Goal: Task Accomplishment & Management: Use online tool/utility

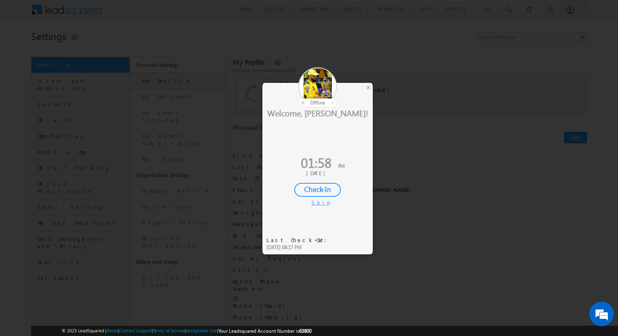
click at [317, 199] on div "Skip" at bounding box center [317, 202] width 12 height 7
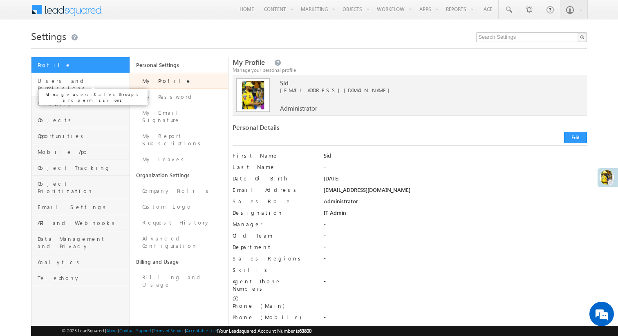
click at [63, 80] on span "Users and Permissions" at bounding box center [83, 84] width 90 height 15
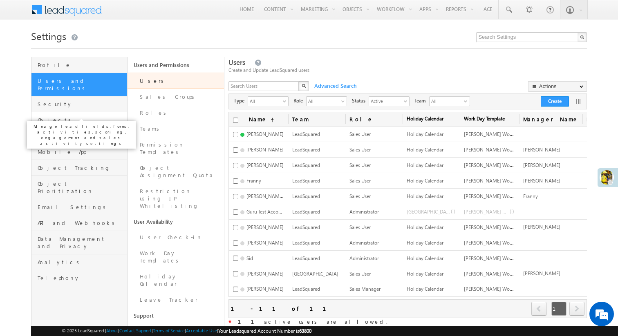
click at [69, 116] on span "Objects" at bounding box center [82, 119] width 88 height 7
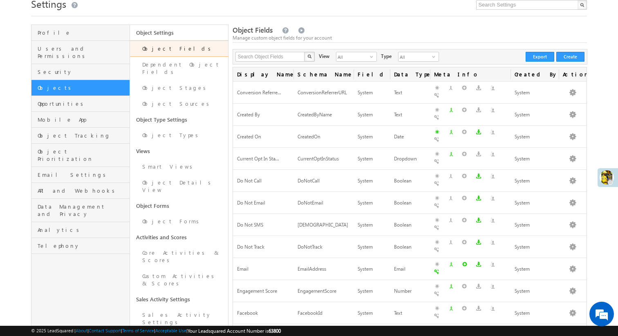
scroll to position [33, 0]
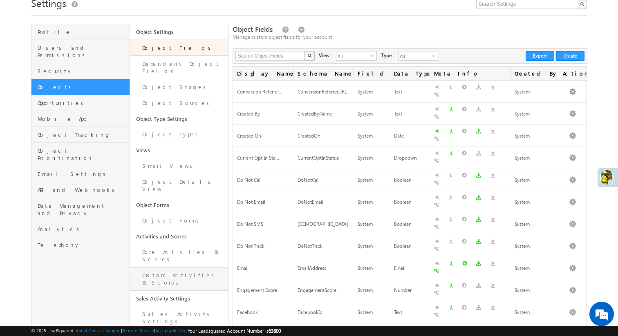
click at [169, 268] on link "Custom Activities & Scores" at bounding box center [179, 279] width 98 height 23
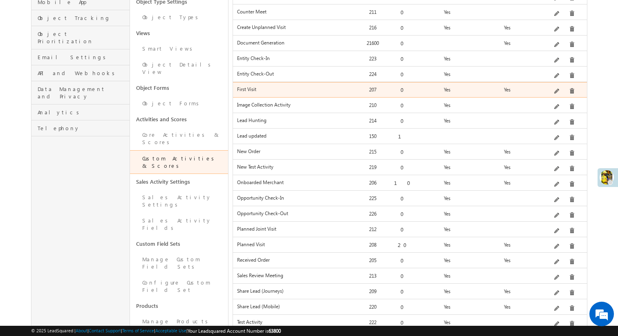
scroll to position [160, 0]
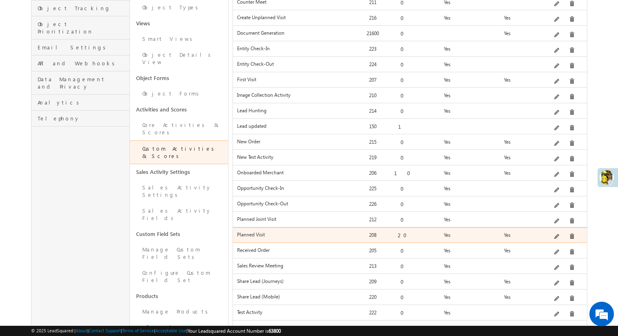
click at [558, 234] on span at bounding box center [557, 237] width 6 height 6
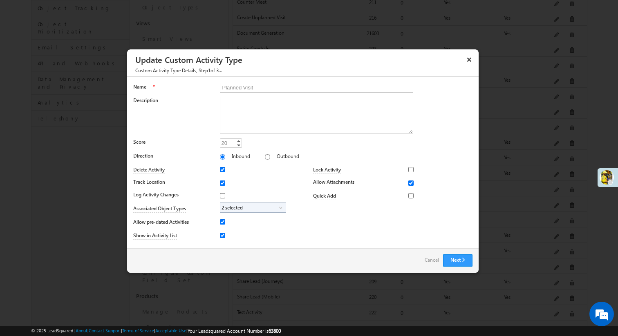
click at [245, 208] on span "2 selected" at bounding box center [249, 207] width 59 height 9
click at [228, 243] on input "Customer" at bounding box center [227, 243] width 5 height 5
checkbox input "true"
click at [315, 231] on div "Lock Activity Marketing User Sales Manager Sales User None Selected select Mark…" at bounding box center [388, 203] width 170 height 79
click at [460, 259] on button "Next" at bounding box center [457, 261] width 29 height 12
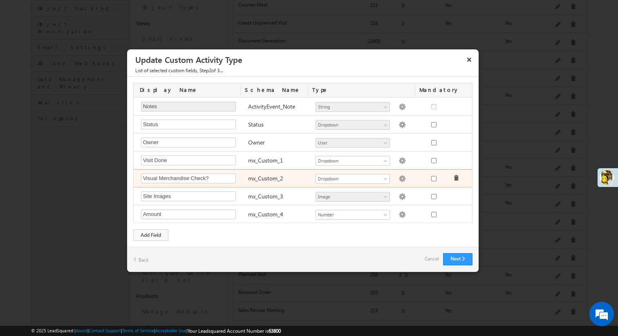
scroll to position [0, 0]
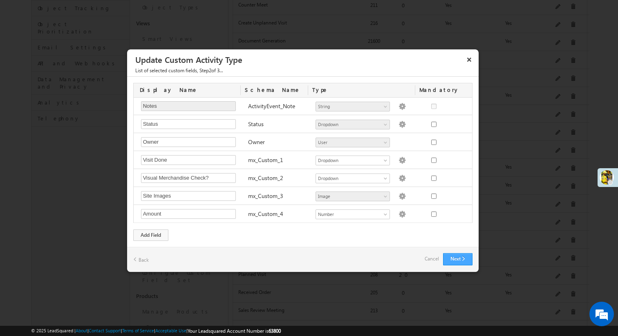
click at [448, 261] on button "Next" at bounding box center [457, 259] width 29 height 12
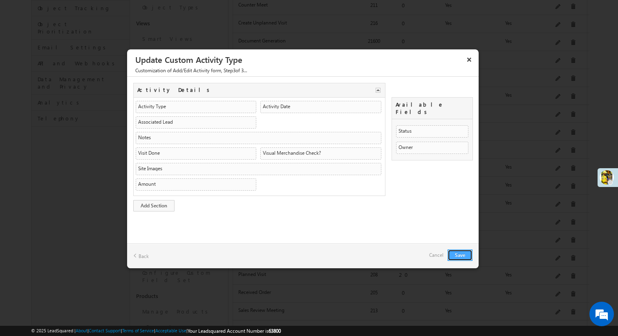
click at [464, 254] on button "Save" at bounding box center [460, 255] width 25 height 11
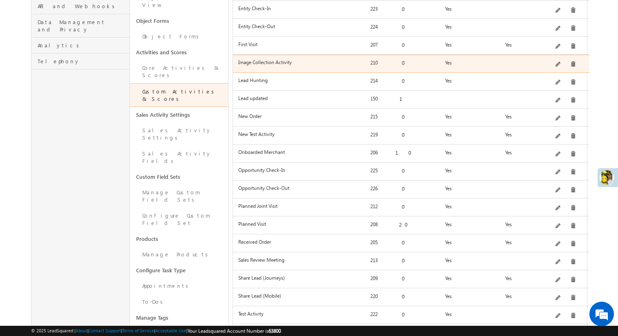
scroll to position [250, 0]
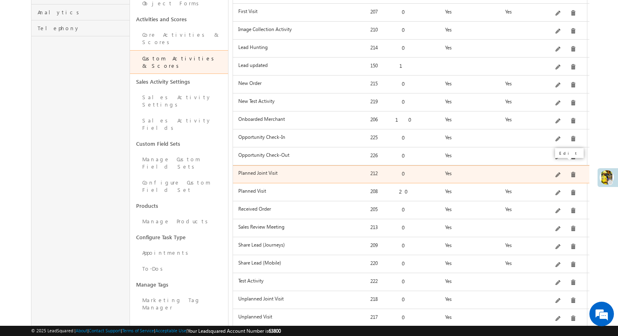
click at [560, 172] on span at bounding box center [558, 175] width 6 height 6
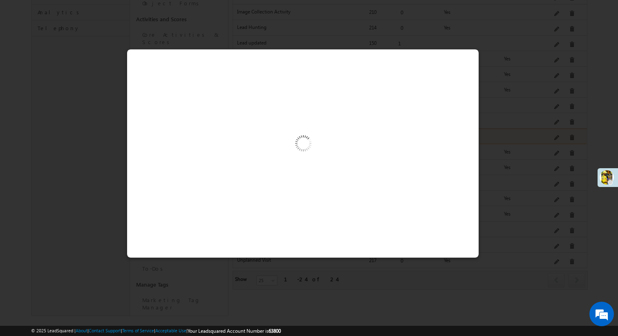
scroll to position [222, 0]
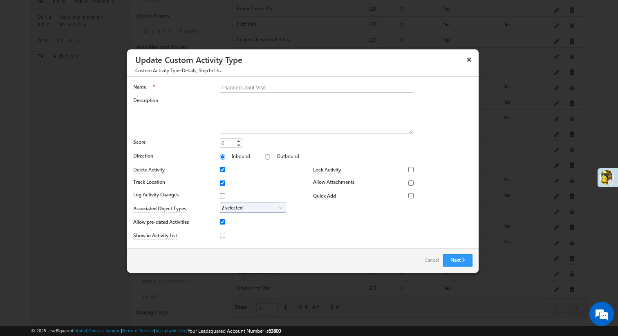
click at [242, 208] on span "2 selected" at bounding box center [249, 207] width 59 height 9
click at [230, 241] on input "Customer" at bounding box center [227, 243] width 5 height 5
checkbox input "true"
click at [313, 222] on div "Lock Activity Marketing User Sales Manager Sales User None Selected select Mark…" at bounding box center [388, 203] width 170 height 79
click at [459, 262] on button "Next" at bounding box center [457, 261] width 29 height 12
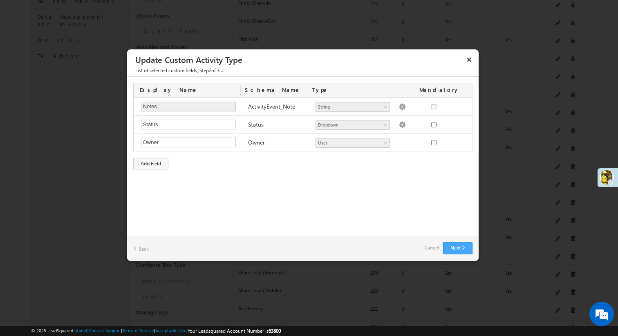
click at [466, 247] on button "Next" at bounding box center [457, 248] width 29 height 12
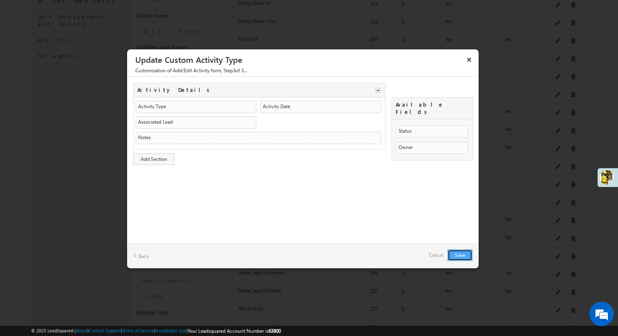
click at [457, 252] on button "Save" at bounding box center [460, 255] width 25 height 11
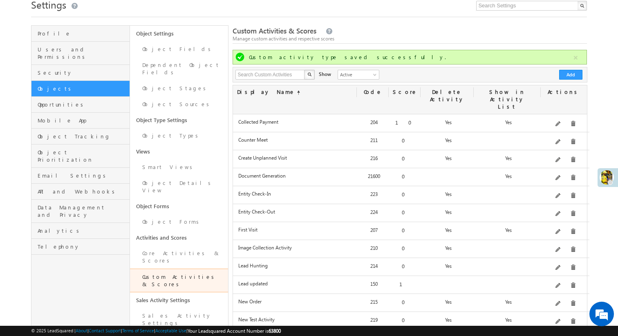
scroll to position [32, 0]
click at [572, 75] on button "Add" at bounding box center [570, 74] width 23 height 10
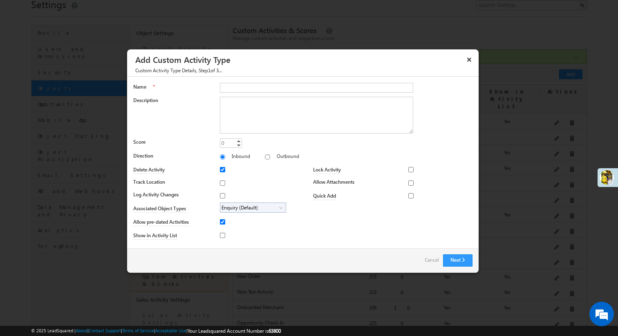
click at [181, 120] on div "Description" at bounding box center [302, 117] width 339 height 40
click at [468, 62] on button "×" at bounding box center [469, 59] width 13 height 14
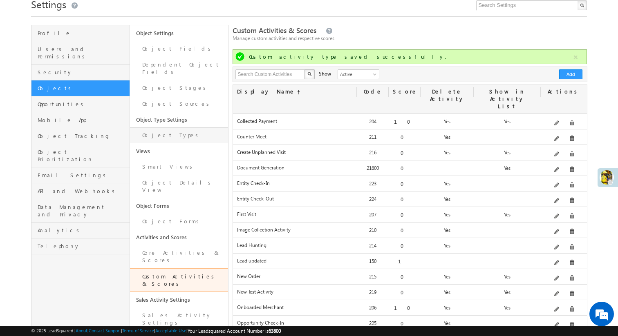
click at [176, 128] on link "Object Types" at bounding box center [179, 136] width 98 height 16
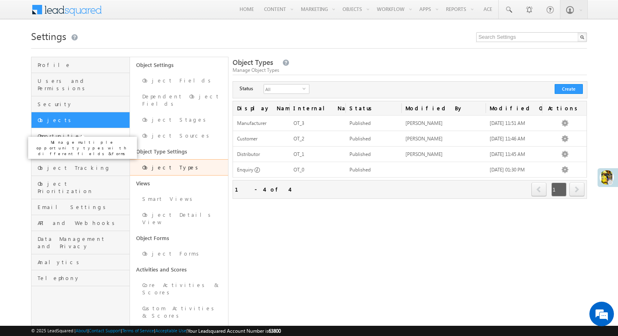
click at [65, 132] on span "Opportunities" at bounding box center [83, 135] width 90 height 7
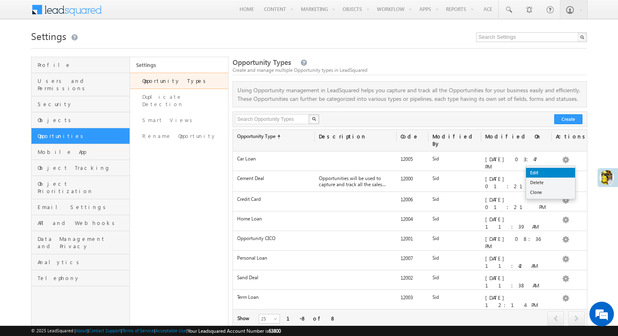
click at [560, 171] on link "Edit" at bounding box center [550, 173] width 49 height 10
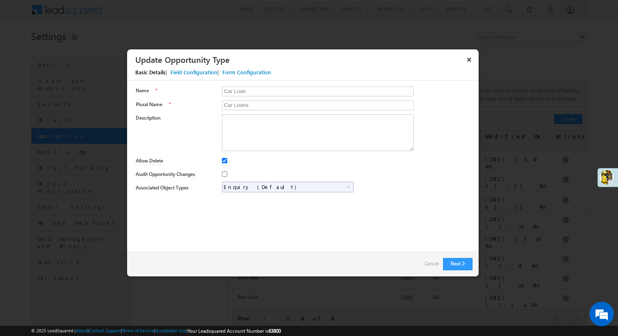
click at [237, 189] on span "Enquiry (Default)" at bounding box center [284, 186] width 124 height 9
click at [381, 192] on div "Enquiry (Default) Distributor Customer Manufacturer Enquiry (Default) select En…" at bounding box center [347, 187] width 251 height 11
click at [323, 187] on span "Enquiry (Default)" at bounding box center [284, 186] width 124 height 9
click at [229, 213] on input "Distributor" at bounding box center [228, 213] width 5 height 5
checkbox input "true"
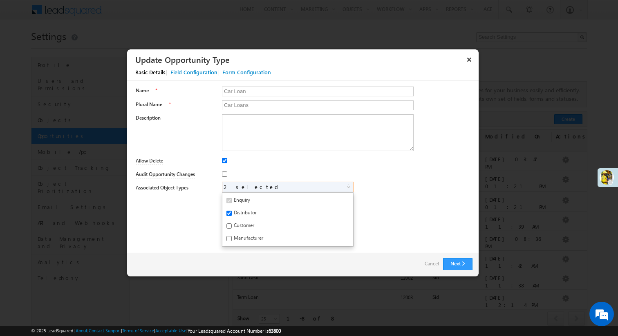
click at [228, 224] on input "Customer" at bounding box center [228, 226] width 5 height 5
checkbox input "true"
click at [230, 240] on input "Manufacturer" at bounding box center [228, 238] width 5 height 5
checkbox input "true"
click at [257, 91] on input "Car Loan" at bounding box center [318, 92] width 192 height 10
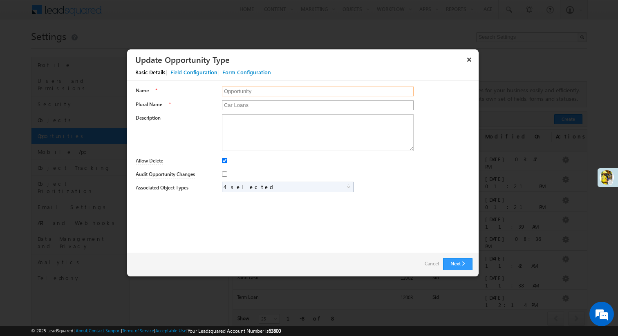
type input "Opportunity"
click at [247, 103] on input "Car Loans" at bounding box center [318, 106] width 192 height 10
type input "Opportunities"
click at [462, 266] on button "Next" at bounding box center [457, 264] width 29 height 12
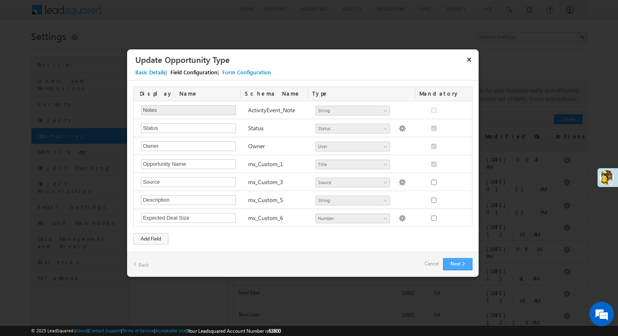
click at [470, 270] on button "Next" at bounding box center [457, 264] width 29 height 12
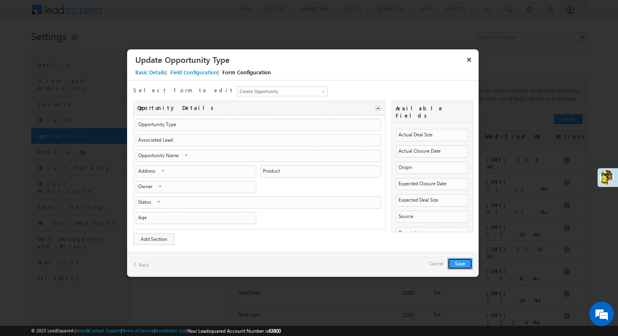
scroll to position [3, 0]
click at [464, 265] on button "Save" at bounding box center [460, 263] width 25 height 11
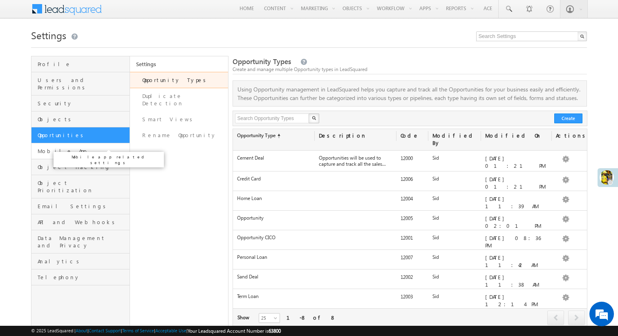
click at [87, 148] on span "Mobile App" at bounding box center [83, 151] width 90 height 7
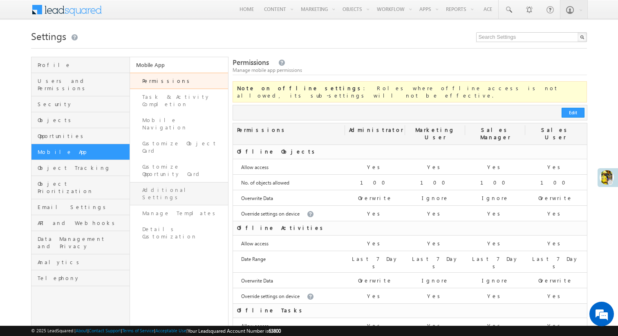
click at [183, 182] on link "Additional Settings" at bounding box center [179, 193] width 98 height 23
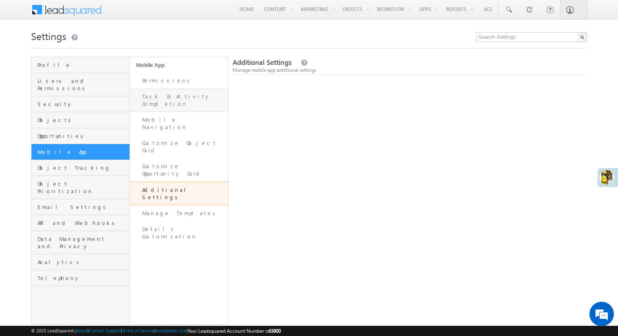
click at [156, 91] on link "Task & Activity Completion" at bounding box center [179, 100] width 98 height 23
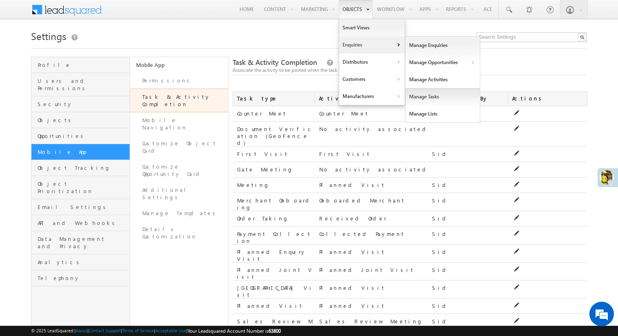
click at [448, 97] on link "Manage Tasks" at bounding box center [442, 96] width 75 height 17
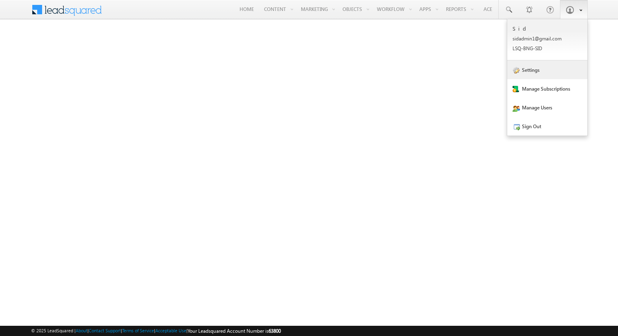
click at [547, 72] on link "Settings" at bounding box center [547, 69] width 80 height 19
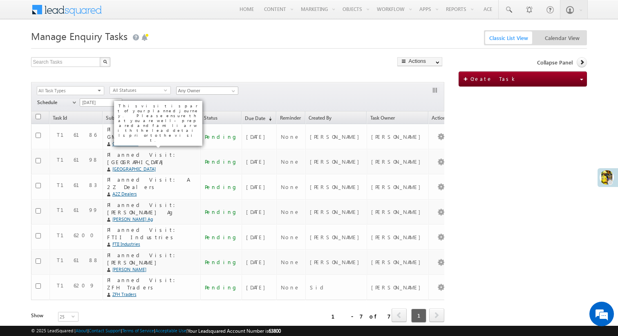
click at [192, 68] on div "Search Tasks X 7 results found" at bounding box center [155, 63] width 248 height 13
click at [94, 102] on span "Tomorrow" at bounding box center [100, 102] width 40 height 7
click at [97, 138] on link "Today" at bounding box center [100, 137] width 41 height 7
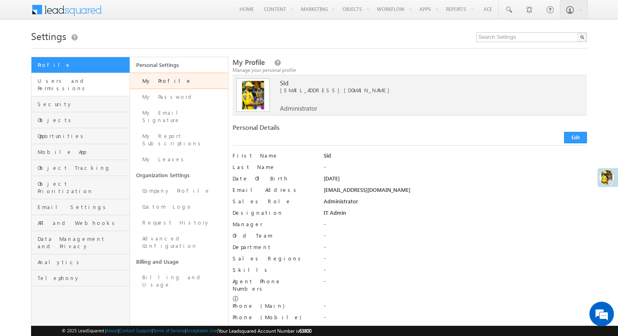
scroll to position [4, 0]
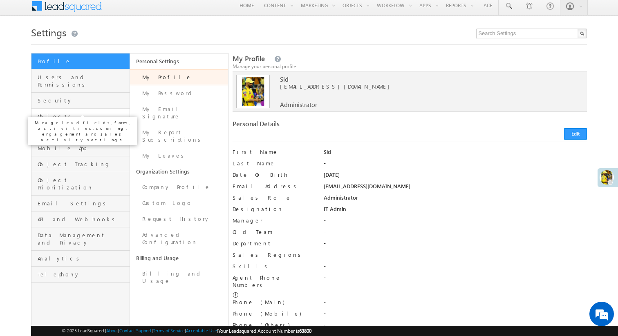
click at [79, 113] on span "Objects" at bounding box center [83, 116] width 90 height 7
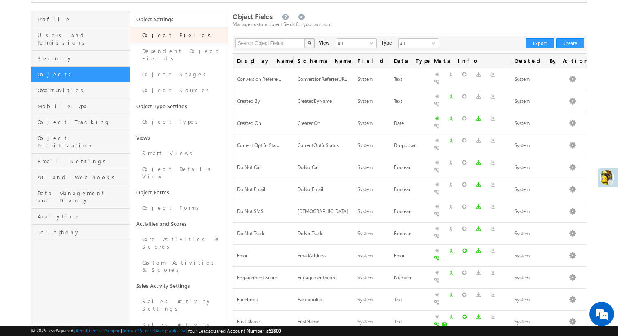
scroll to position [48, 0]
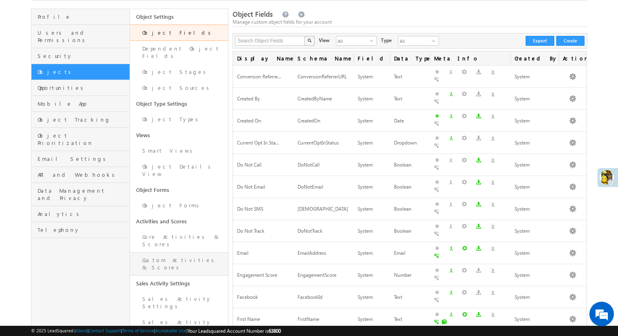
click at [178, 253] on link "Custom Activities & Scores" at bounding box center [179, 264] width 98 height 23
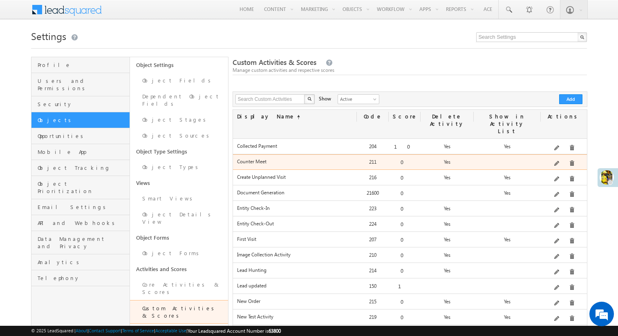
click at [557, 147] on div "Edit" at bounding box center [568, 142] width 33 height 14
click at [557, 161] on span at bounding box center [557, 164] width 6 height 6
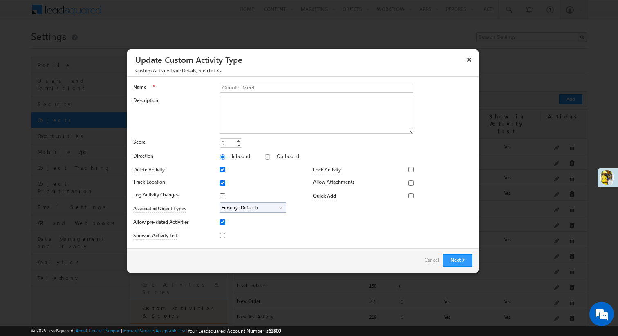
click at [240, 206] on span "Enquiry (Default)" at bounding box center [249, 207] width 59 height 9
click at [231, 231] on label "Distributor" at bounding box center [234, 232] width 28 height 13
click at [231, 231] on input "Distributor" at bounding box center [227, 230] width 5 height 5
checkbox input "true"
click at [230, 244] on input "Customer" at bounding box center [227, 243] width 5 height 5
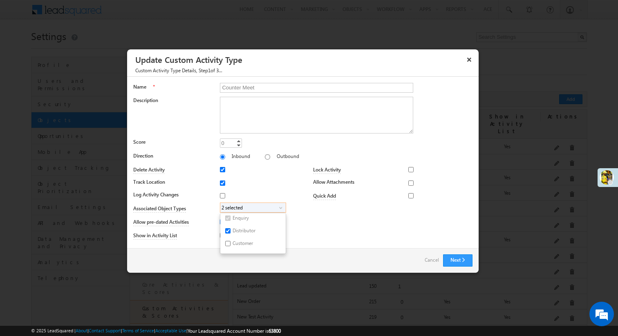
checkbox input "true"
click at [320, 228] on div "Lock Activity Marketing User Sales Manager Sales User None Selected select Mark…" at bounding box center [388, 203] width 170 height 79
click at [457, 262] on button "Next" at bounding box center [457, 261] width 29 height 12
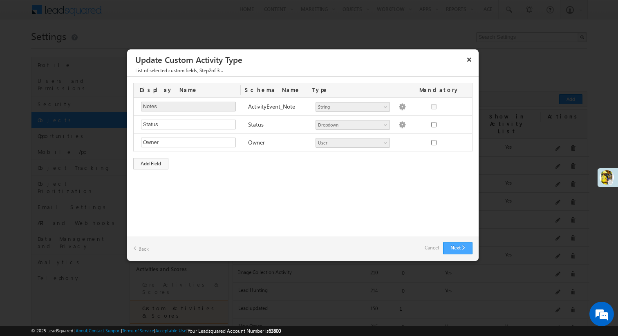
click at [454, 249] on button "Next" at bounding box center [457, 248] width 29 height 12
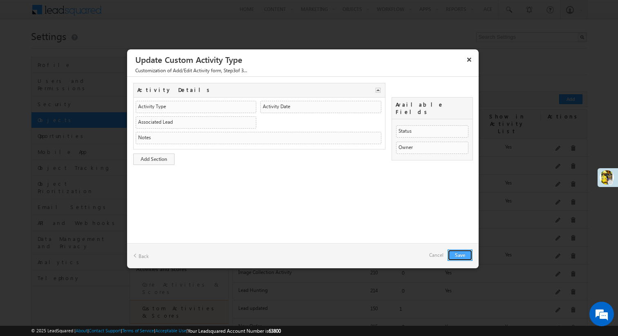
click at [459, 255] on button "Save" at bounding box center [460, 255] width 25 height 11
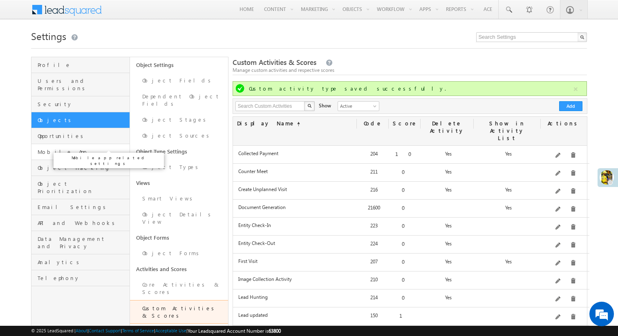
click at [92, 148] on span "Mobile App" at bounding box center [83, 151] width 90 height 7
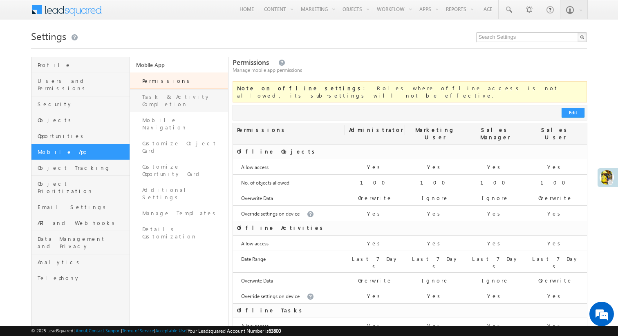
click at [185, 94] on link "Task & Activity Completion" at bounding box center [179, 100] width 98 height 23
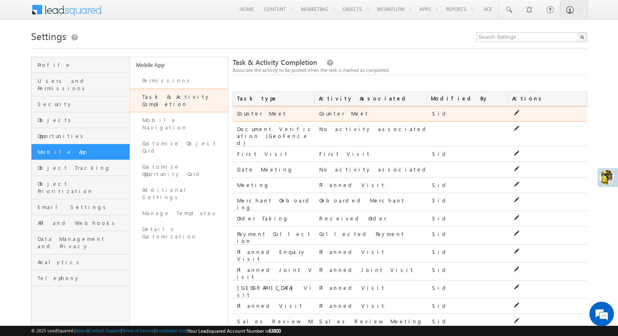
click at [516, 112] on icon at bounding box center [517, 113] width 6 height 6
click at [522, 113] on icon at bounding box center [521, 113] width 6 height 6
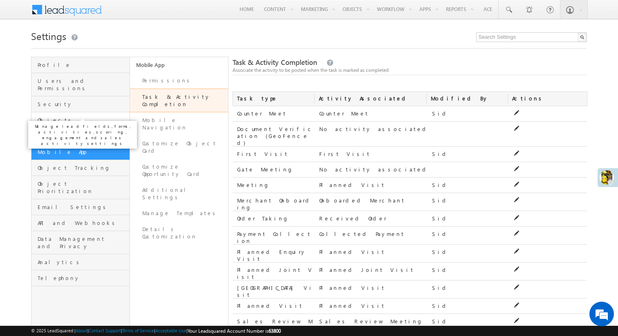
click at [69, 116] on span "Objects" at bounding box center [83, 119] width 90 height 7
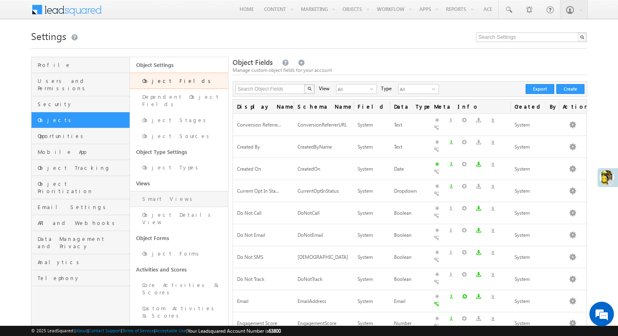
scroll to position [219, 0]
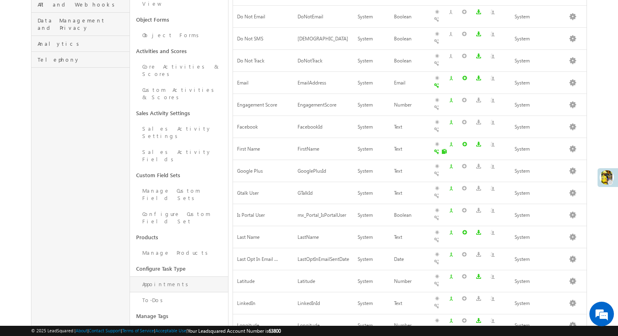
click at [177, 277] on link "Appointments" at bounding box center [179, 285] width 98 height 16
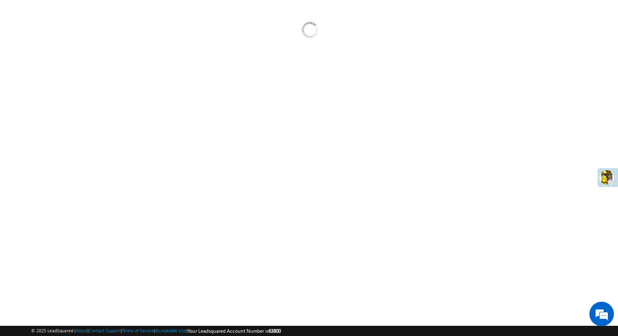
scroll to position [71, 0]
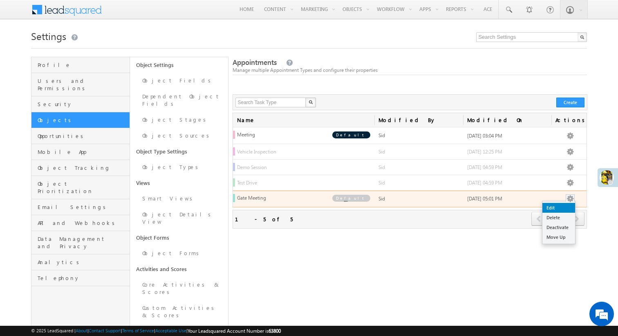
click at [566, 208] on link "Edit" at bounding box center [558, 208] width 33 height 10
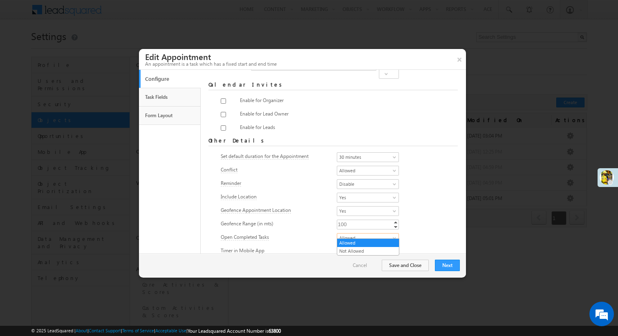
click at [361, 235] on span "Allowed" at bounding box center [365, 238] width 56 height 7
click at [359, 248] on link "Not Allowed" at bounding box center [368, 251] width 62 height 7
click at [355, 248] on span "Disable" at bounding box center [365, 251] width 56 height 7
click at [355, 260] on link "Enable" at bounding box center [368, 256] width 62 height 7
click at [441, 266] on button "Next" at bounding box center [447, 265] width 25 height 11
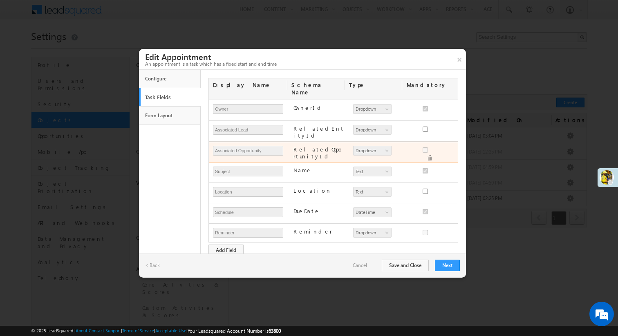
click at [432, 155] on span at bounding box center [430, 158] width 6 height 6
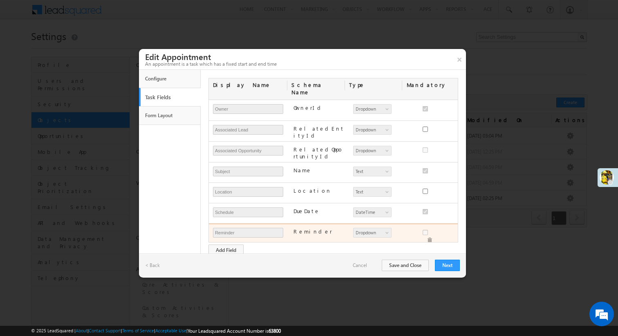
scroll to position [60, 0]
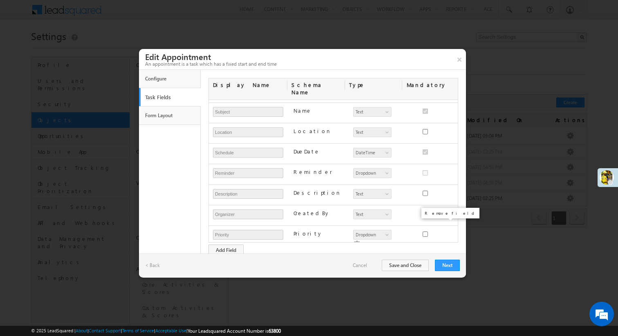
click at [432, 262] on span at bounding box center [430, 265] width 6 height 6
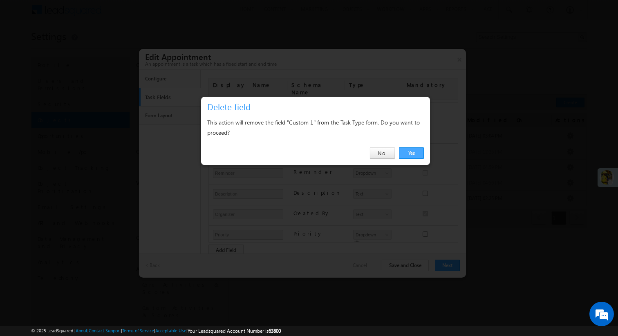
click at [415, 153] on link "Yes" at bounding box center [411, 153] width 25 height 11
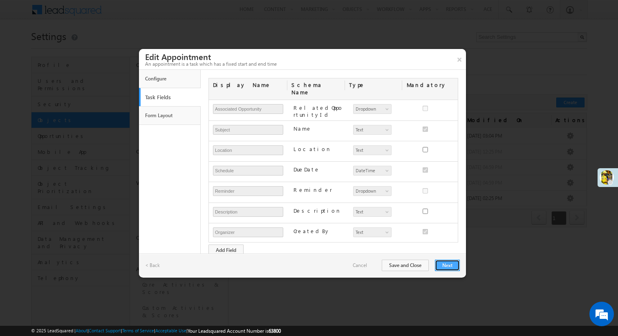
click at [444, 265] on button "Next" at bounding box center [447, 265] width 25 height 11
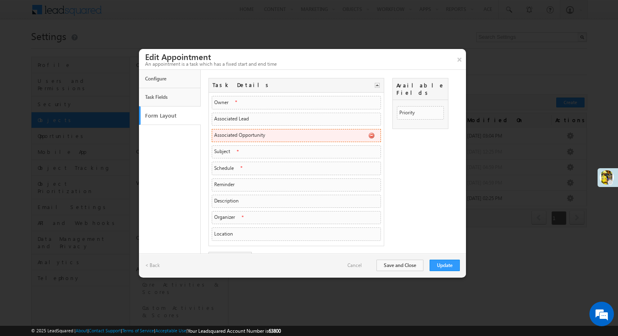
click at [372, 136] on span at bounding box center [371, 135] width 6 height 6
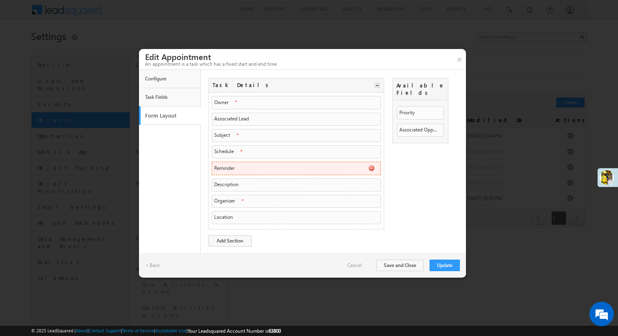
click at [369, 168] on span at bounding box center [371, 168] width 6 height 6
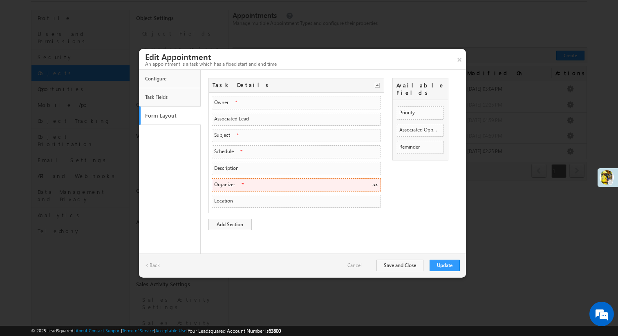
scroll to position [67, 0]
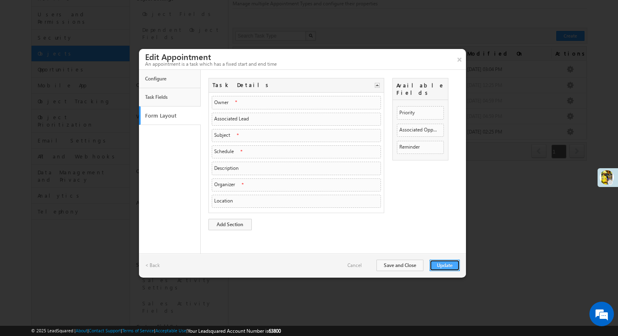
click at [444, 264] on button "Update" at bounding box center [445, 265] width 30 height 11
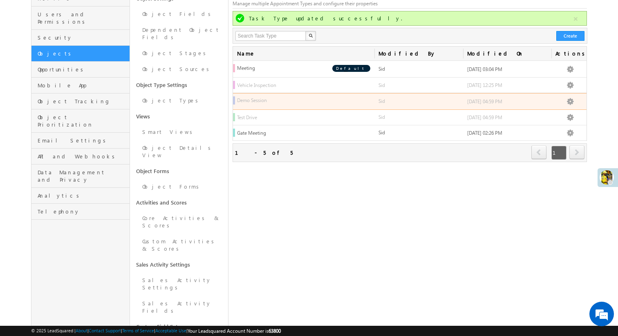
scroll to position [0, 0]
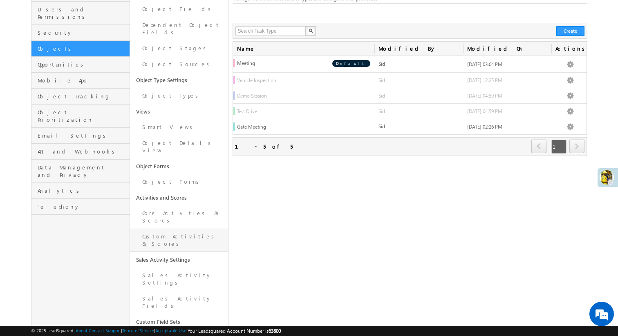
click at [171, 229] on link "Custom Activities & Scores" at bounding box center [179, 240] width 98 height 23
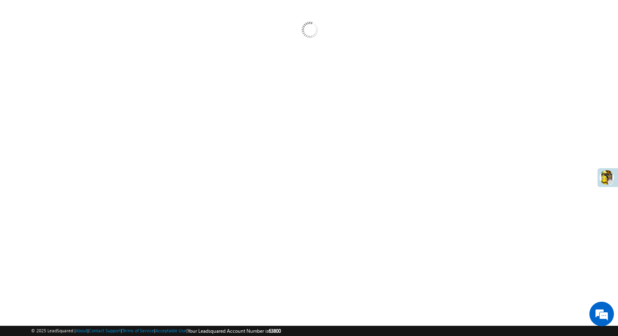
scroll to position [71, 0]
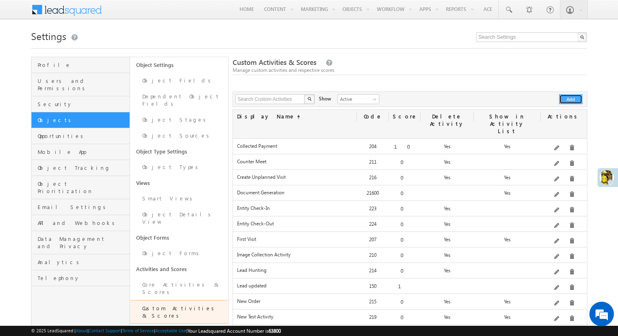
click at [564, 98] on button "Add" at bounding box center [570, 99] width 23 height 10
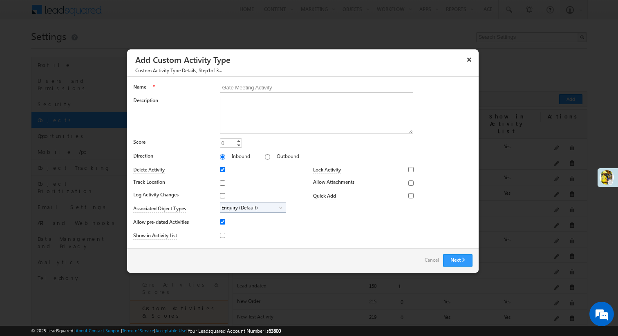
type input "Gate Meeting Activity"
click at [223, 185] on input "Track Location" at bounding box center [222, 183] width 5 height 5
checkbox input "true"
click at [223, 197] on input "Log Activity Changes" at bounding box center [222, 195] width 5 height 5
checkbox input "true"
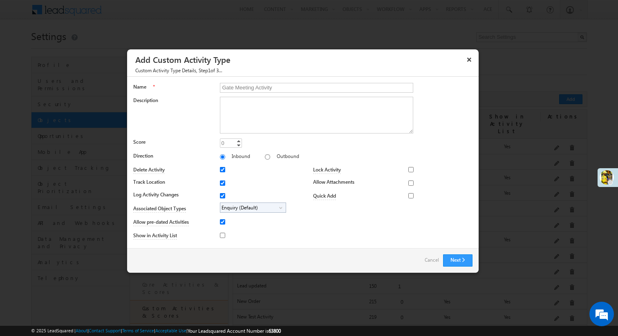
click at [240, 203] on span "Enquiry (Default)" at bounding box center [249, 207] width 59 height 9
click at [229, 228] on input "Distributor" at bounding box center [227, 230] width 5 height 5
checkbox input "true"
click at [229, 244] on input "Customer" at bounding box center [227, 243] width 5 height 5
checkbox input "true"
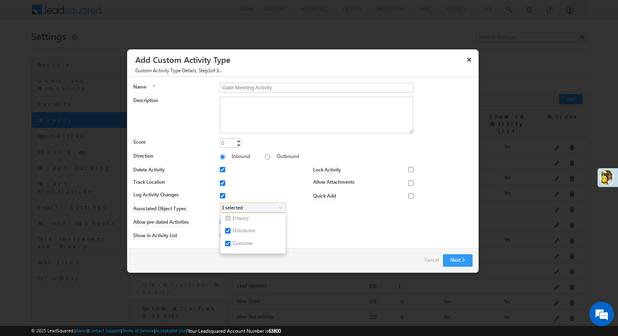
click at [290, 227] on div "Allow pre-dated Activities" at bounding box center [218, 222] width 170 height 13
click at [410, 181] on input "Allow Attachments" at bounding box center [410, 183] width 5 height 5
checkbox input "true"
click at [221, 223] on input "Allow pre-dated Activities" at bounding box center [222, 221] width 5 height 5
checkbox input "false"
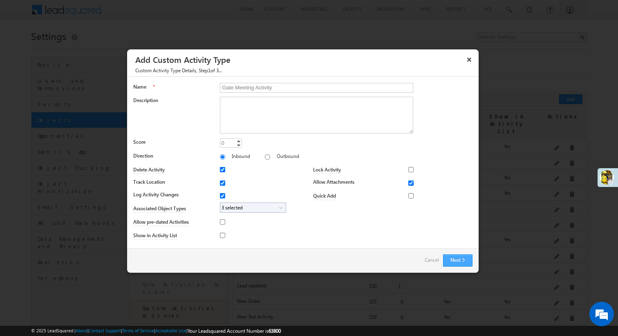
click at [463, 257] on button "Next" at bounding box center [457, 261] width 29 height 12
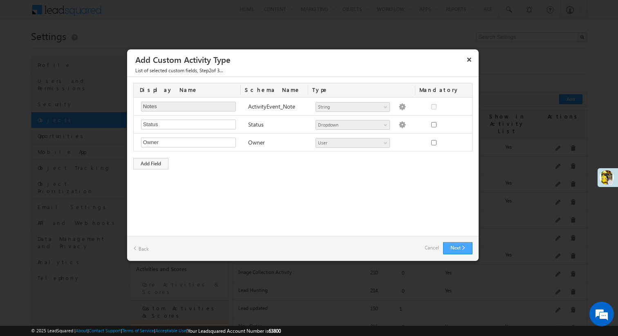
click at [455, 247] on button "Next" at bounding box center [457, 248] width 29 height 12
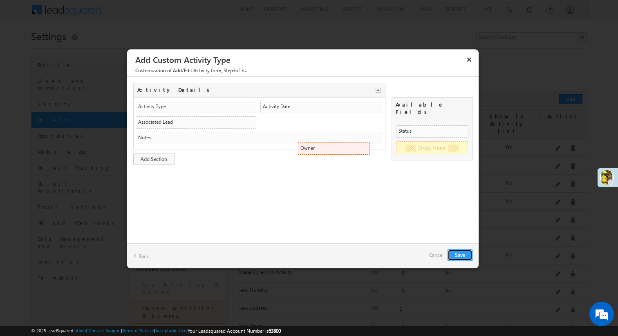
drag, startPoint x: 459, startPoint y: 140, endPoint x: 362, endPoint y: 148, distance: 97.6
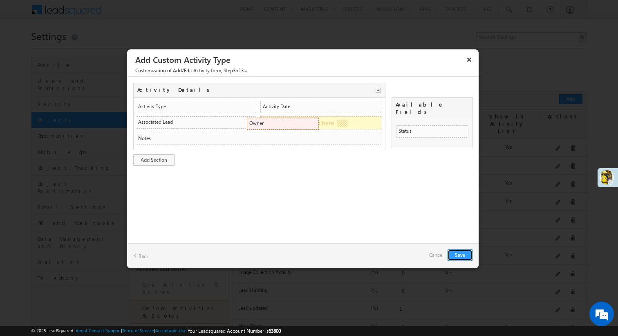
drag, startPoint x: 404, startPoint y: 140, endPoint x: 311, endPoint y: 123, distance: 94.8
click at [465, 253] on button "Save" at bounding box center [460, 255] width 25 height 11
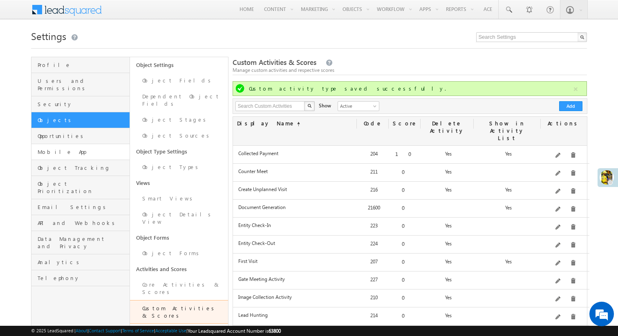
click at [95, 149] on link "Mobile App" at bounding box center [80, 152] width 98 height 16
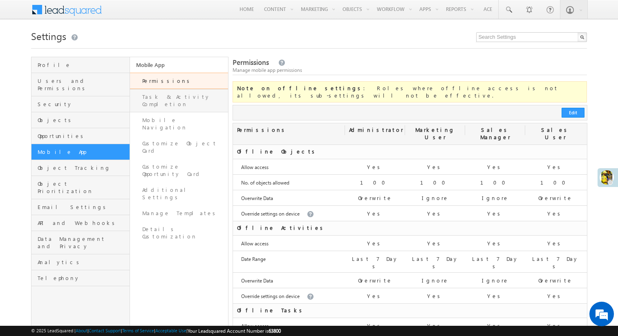
click at [202, 103] on link "Task & Activity Completion" at bounding box center [179, 100] width 98 height 23
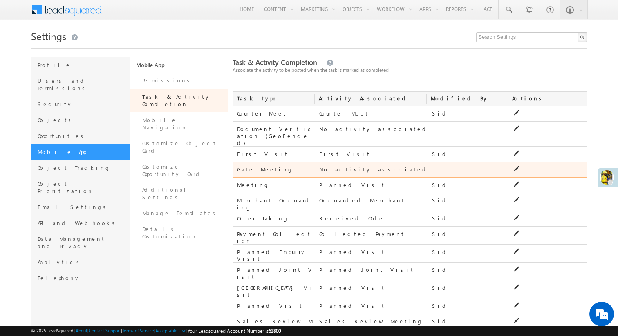
click at [517, 166] on icon at bounding box center [517, 169] width 6 height 6
click at [394, 168] on span at bounding box center [393, 171] width 7 height 7
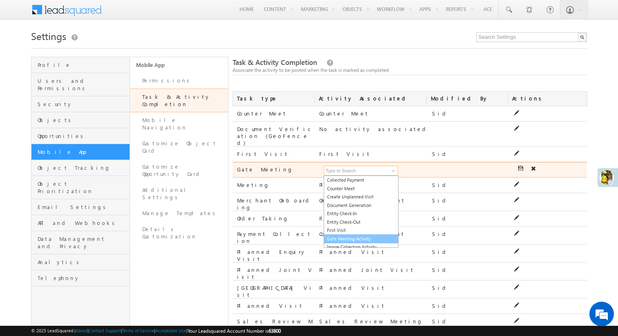
click at [359, 235] on link "Gate Meeting Activity" at bounding box center [361, 239] width 75 height 9
type input "Gate Meeting Activity"
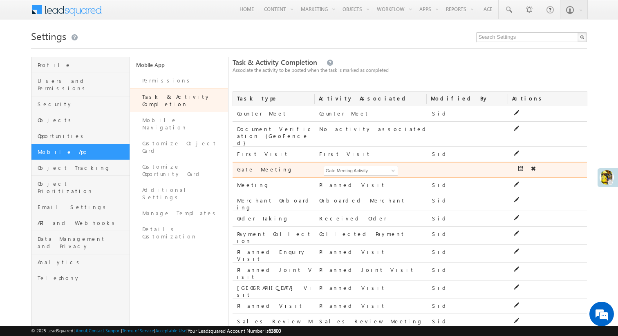
click at [519, 166] on icon at bounding box center [521, 169] width 6 height 6
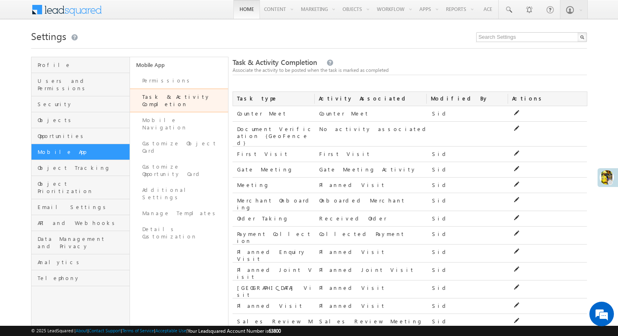
click at [236, 13] on link "Home" at bounding box center [246, 9] width 27 height 19
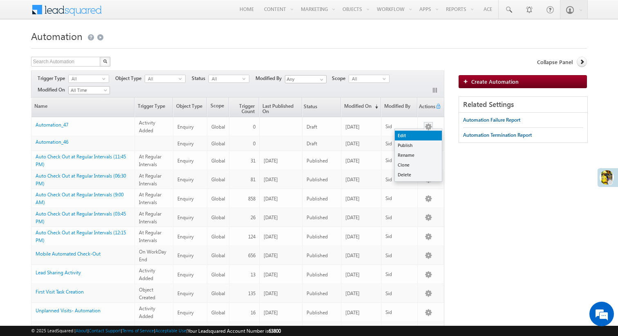
click at [424, 135] on link "Edit" at bounding box center [418, 136] width 47 height 10
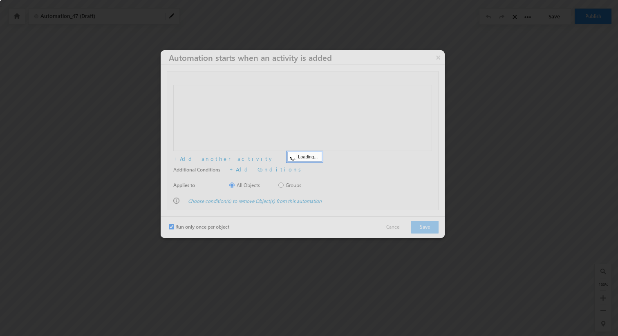
checkbox input "true"
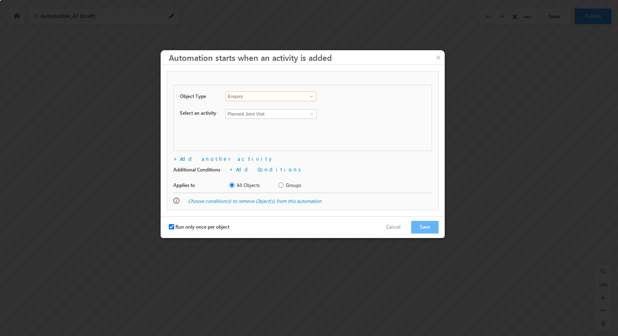
click at [299, 97] on input "Enquiry" at bounding box center [271, 97] width 91 height 10
click at [309, 96] on span at bounding box center [311, 96] width 7 height 7
click at [345, 112] on div "Planned Joint Visit Planned Joint Visit Add Web/Landing Pages Add" at bounding box center [307, 114] width 162 height 11
click at [312, 112] on span at bounding box center [312, 114] width 7 height 7
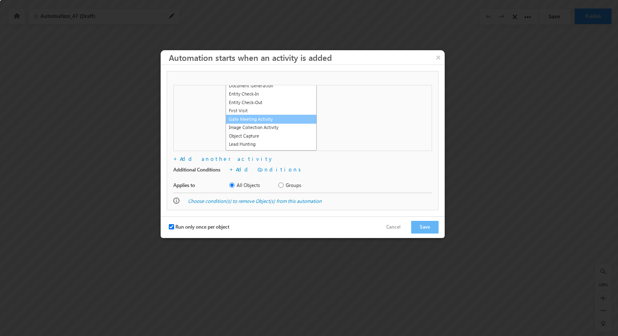
click at [262, 120] on link "Gate Meeting Activity" at bounding box center [271, 119] width 91 height 9
type input "Gate Meeting Activity"
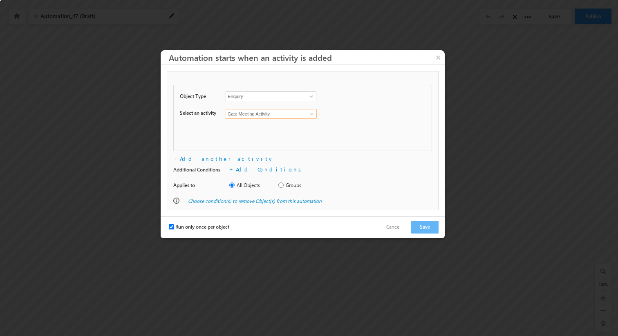
scroll to position [0, 0]
click at [420, 230] on button "Save" at bounding box center [424, 227] width 27 height 13
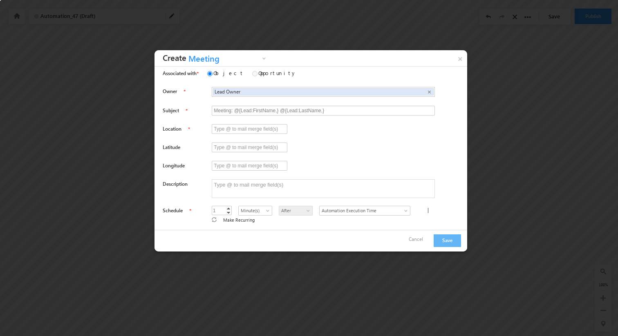
click at [263, 58] on link "Meeting" at bounding box center [227, 60] width 82 height 13
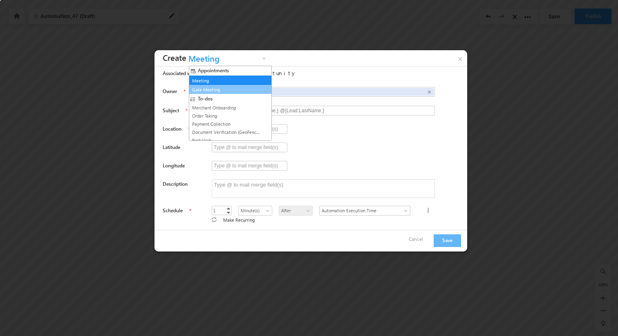
click at [235, 87] on link "Gate Meeting" at bounding box center [227, 89] width 74 height 7
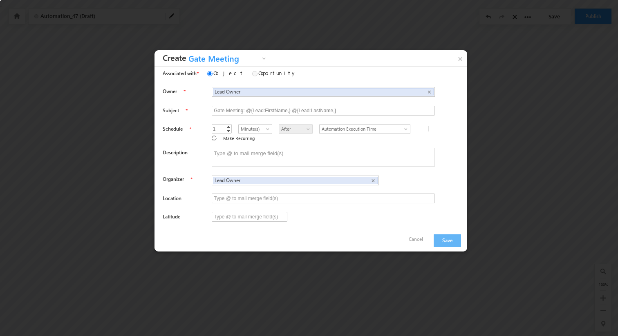
click at [291, 71] on div "Object Opportunity" at bounding box center [323, 75] width 237 height 12
click at [427, 92] on span "×" at bounding box center [429, 92] width 4 height 7
click at [356, 92] on input "text" at bounding box center [323, 91] width 222 height 9
type input "A"
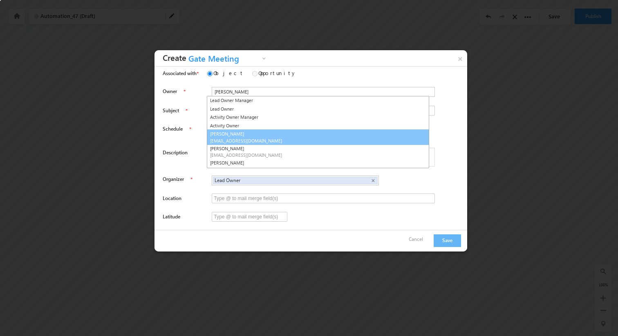
click at [248, 135] on link "Abraham Jacob sidnsm@gmail.com" at bounding box center [318, 138] width 222 height 16
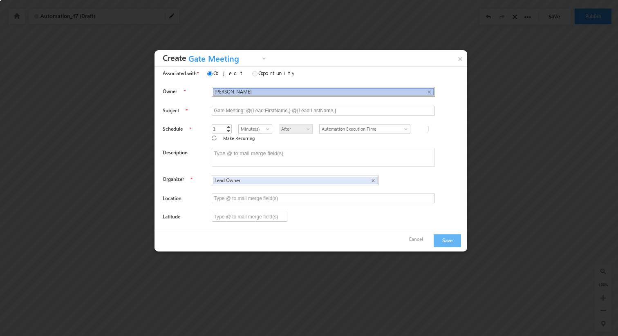
click at [276, 91] on span "Abraham Jacob" at bounding box center [315, 92] width 200 height 6
click at [252, 91] on span "Abraham Jacob" at bounding box center [315, 92] width 200 height 6
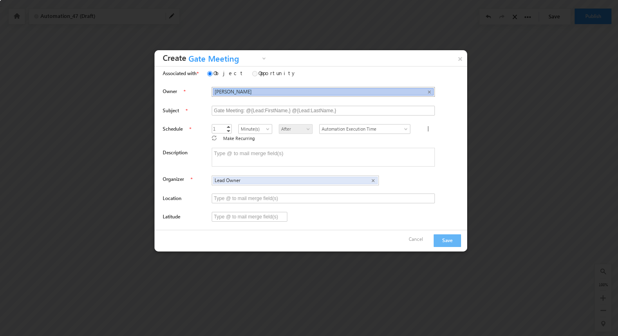
click at [252, 91] on span "Abraham Jacob" at bounding box center [315, 92] width 200 height 6
click at [427, 91] on span "×" at bounding box center [429, 92] width 4 height 7
click at [291, 92] on input "text" at bounding box center [323, 91] width 222 height 9
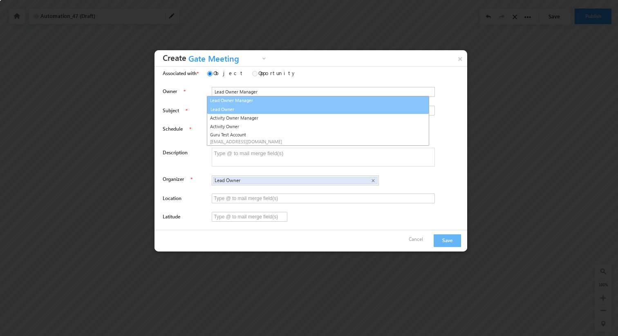
type input "Lead Owner"
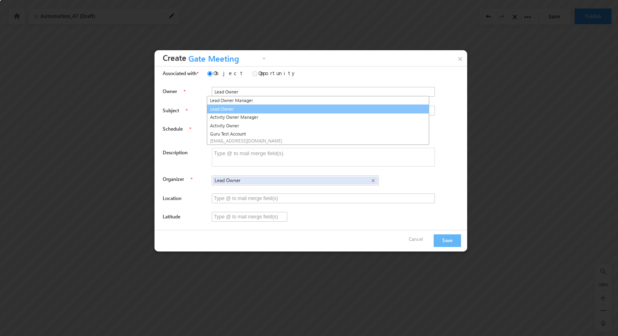
click at [241, 107] on link "Lead Owner" at bounding box center [318, 109] width 222 height 9
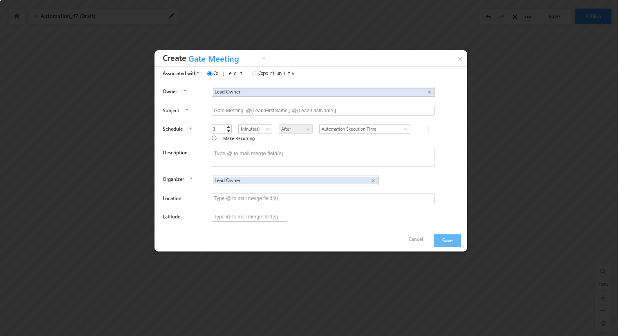
click at [293, 74] on div "Object Opportunity" at bounding box center [323, 75] width 237 height 12
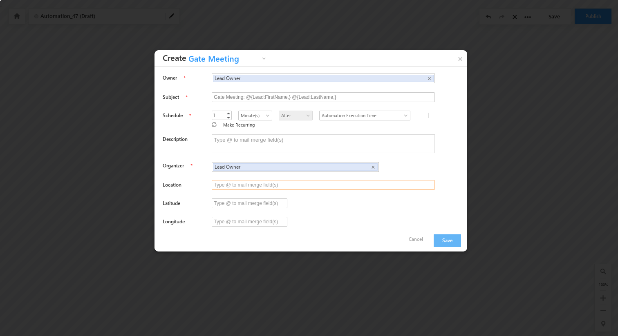
click at [238, 182] on input "text" at bounding box center [323, 185] width 223 height 10
type input "@{Lead:mx_Street1,}"
click at [231, 199] on input "text" at bounding box center [250, 204] width 76 height 10
type input "@{Lead:Latitude,}"
click at [237, 217] on input "text" at bounding box center [250, 222] width 76 height 10
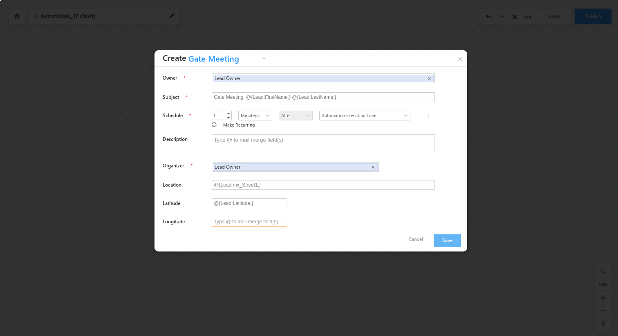
type input "@{Lead:Longitude,}"
click at [310, 208] on div at bounding box center [315, 208] width 304 height 18
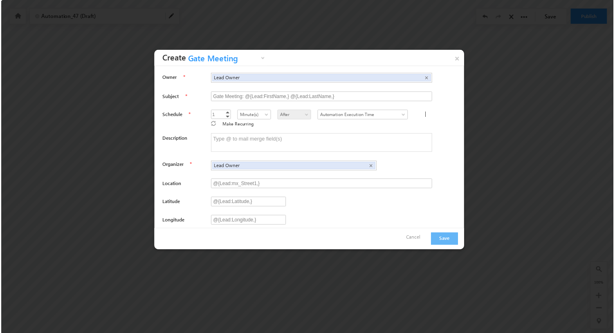
scroll to position [0, 0]
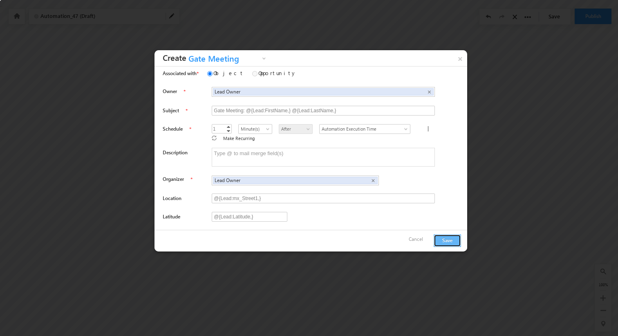
click at [447, 242] on button "Save" at bounding box center [447, 241] width 27 height 13
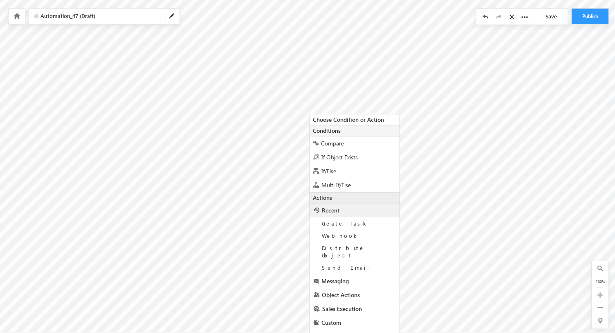
scroll to position [9, 0]
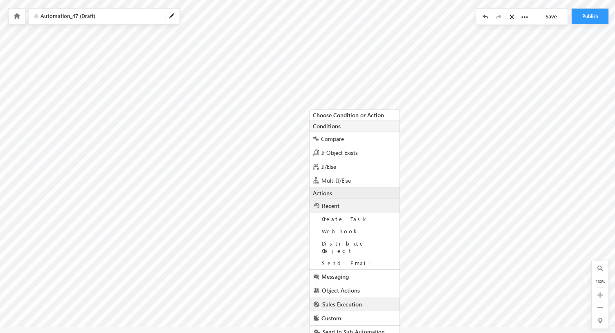
click at [349, 300] on span "Sales Execution" at bounding box center [342, 304] width 40 height 8
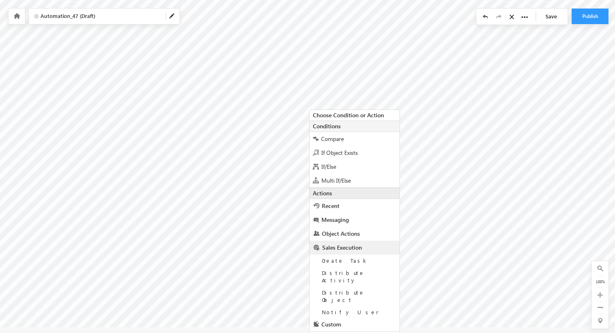
scroll to position [21, 0]
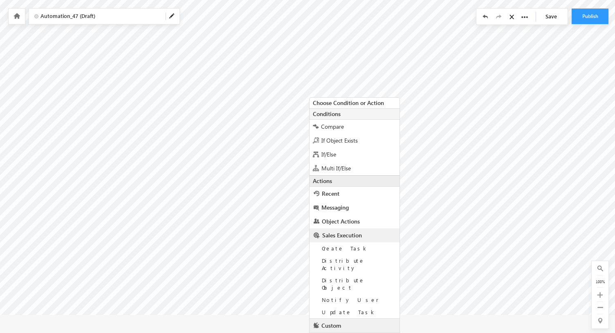
click at [350, 319] on link "Custom" at bounding box center [354, 326] width 90 height 14
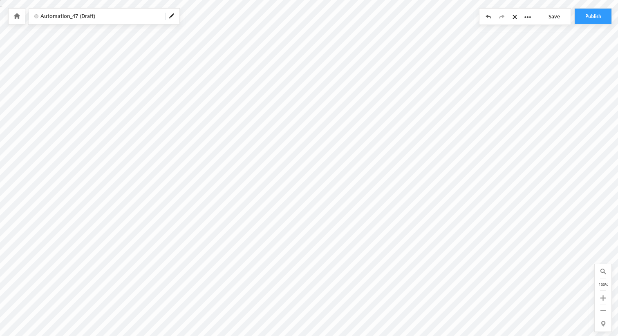
click at [169, 12] on div "Automation_47 (Draft)" at bounding box center [104, 17] width 150 height 16
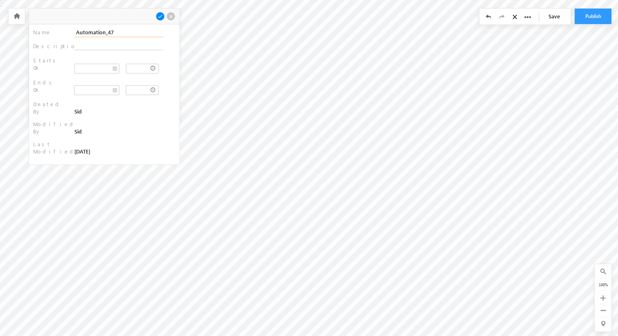
click at [119, 29] on input "Automation_47" at bounding box center [118, 32] width 89 height 9
type input "Gate Meeting Automation"
click at [159, 16] on span at bounding box center [160, 16] width 9 height 9
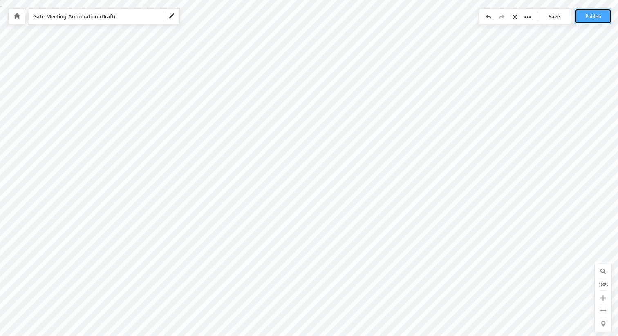
click at [585, 15] on button "Publish" at bounding box center [593, 17] width 37 height 16
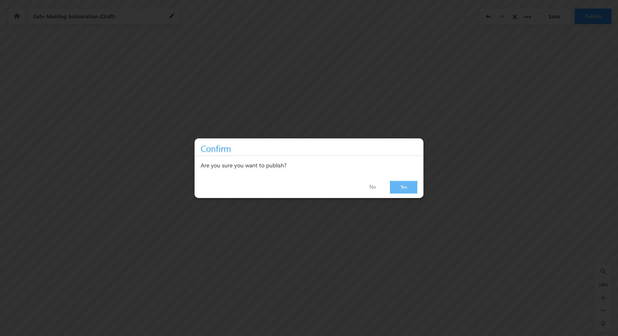
click at [405, 184] on link "Yes" at bounding box center [403, 187] width 27 height 13
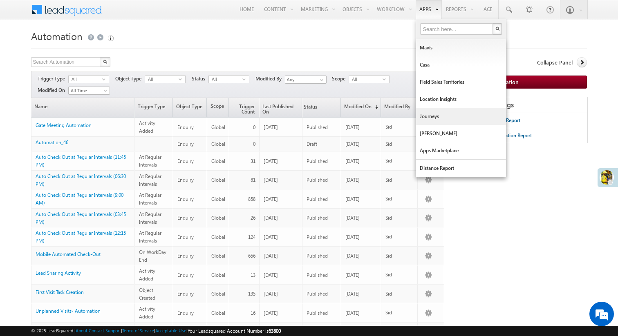
click at [437, 114] on link "Journeys" at bounding box center [461, 116] width 90 height 17
